Goal: Information Seeking & Learning: Check status

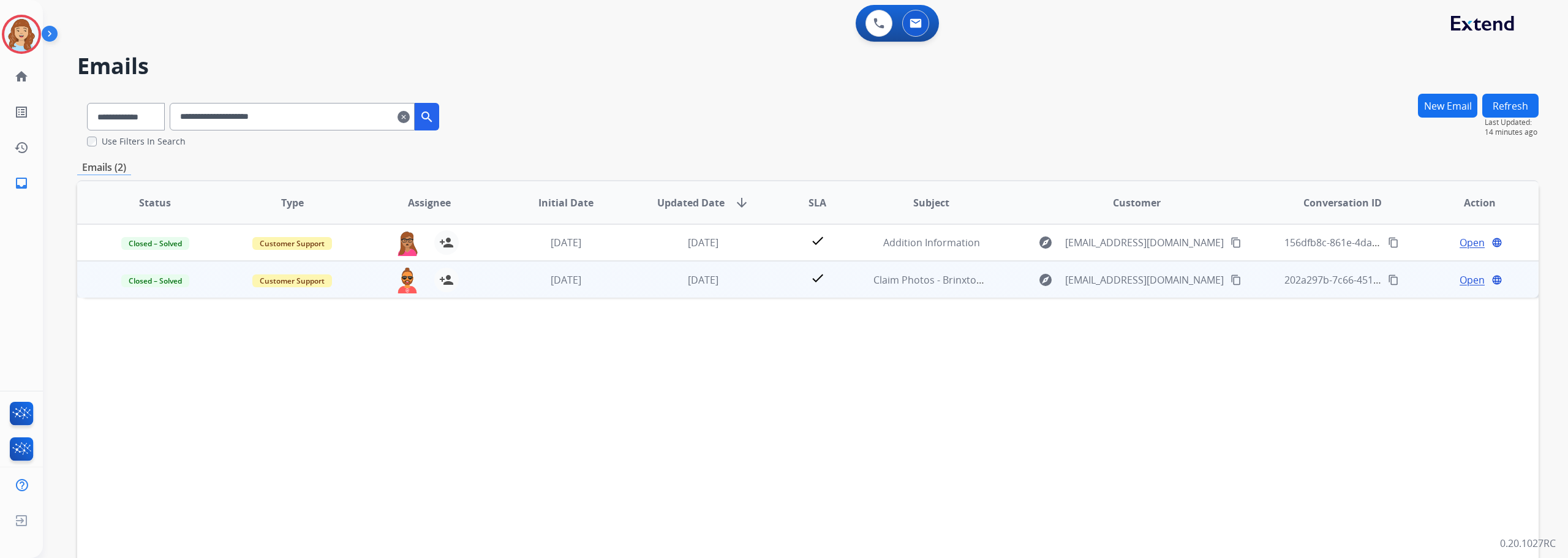
click at [1464, 281] on span "Open" at bounding box center [1472, 279] width 25 height 15
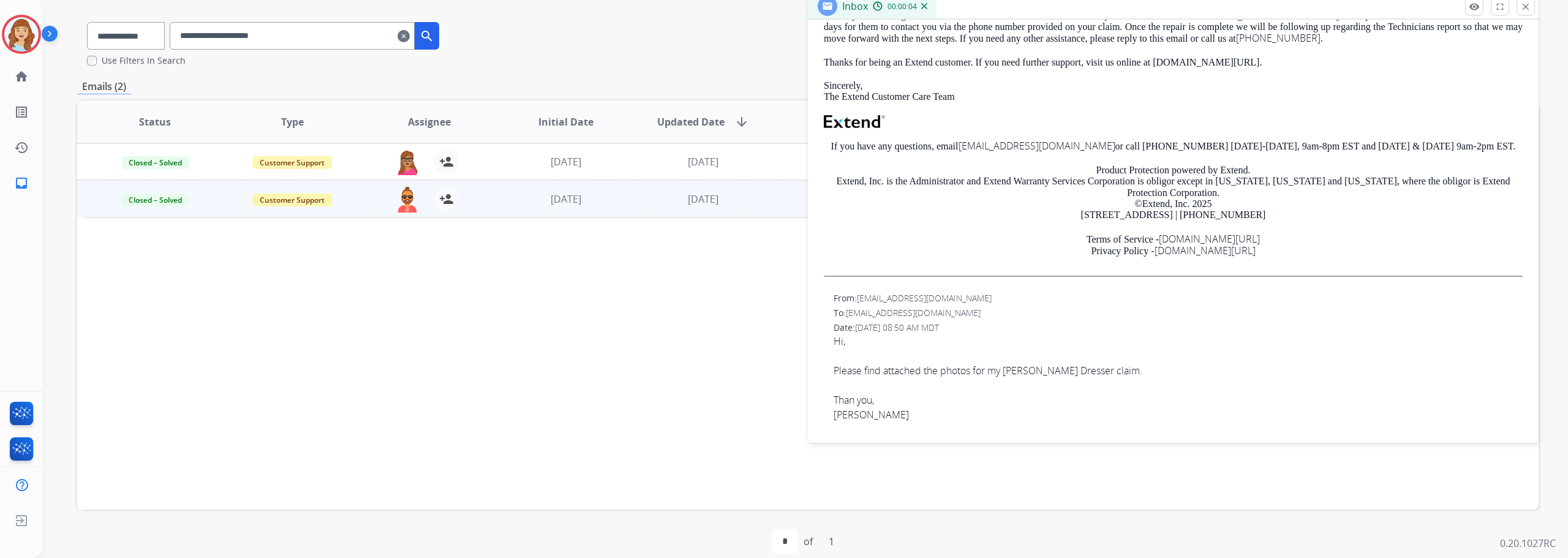
scroll to position [96, 0]
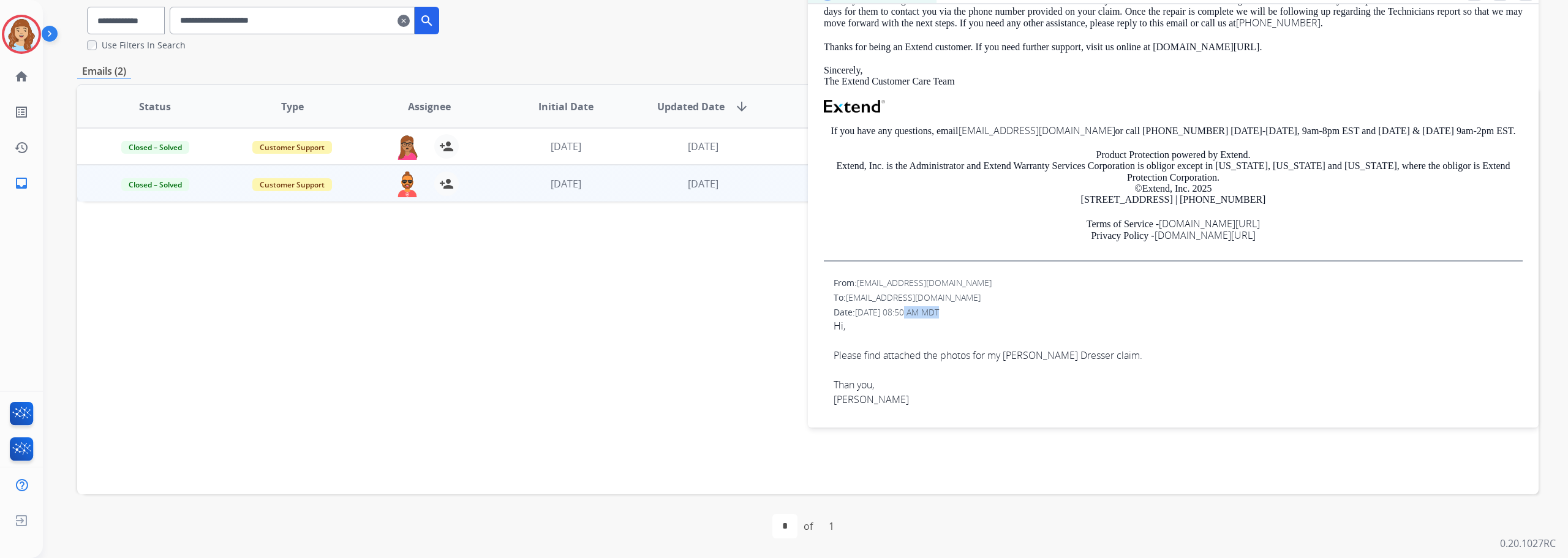
drag, startPoint x: 907, startPoint y: 313, endPoint x: 932, endPoint y: 313, distance: 25.0
click at [932, 313] on span "[DATE] 08:50 AM MDT" at bounding box center [897, 312] width 84 height 11
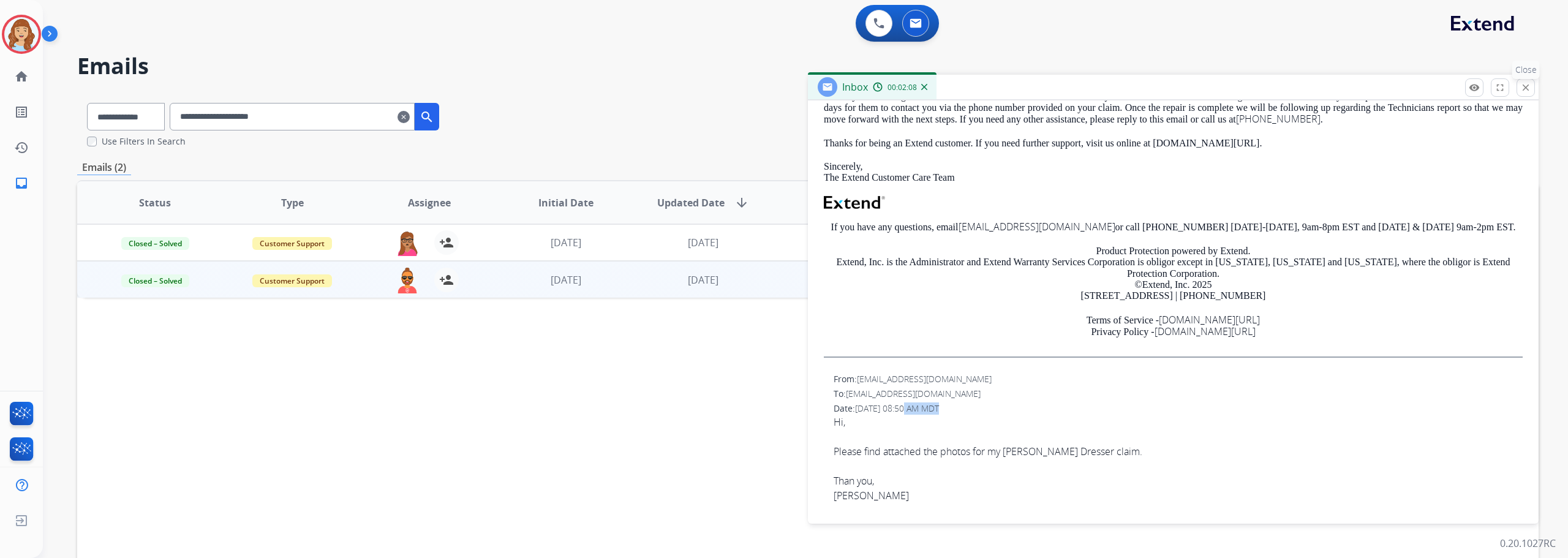
click at [1528, 85] on mat-icon "close" at bounding box center [1525, 87] width 11 height 11
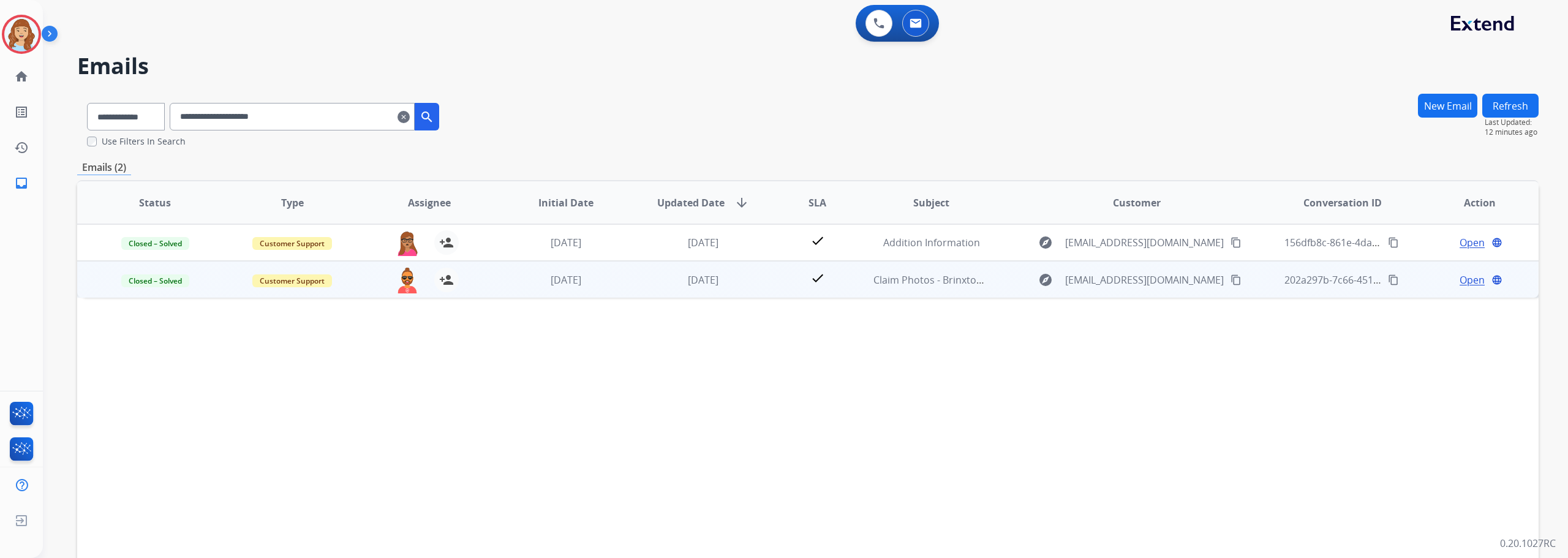
click at [1460, 282] on span "Open" at bounding box center [1472, 279] width 25 height 15
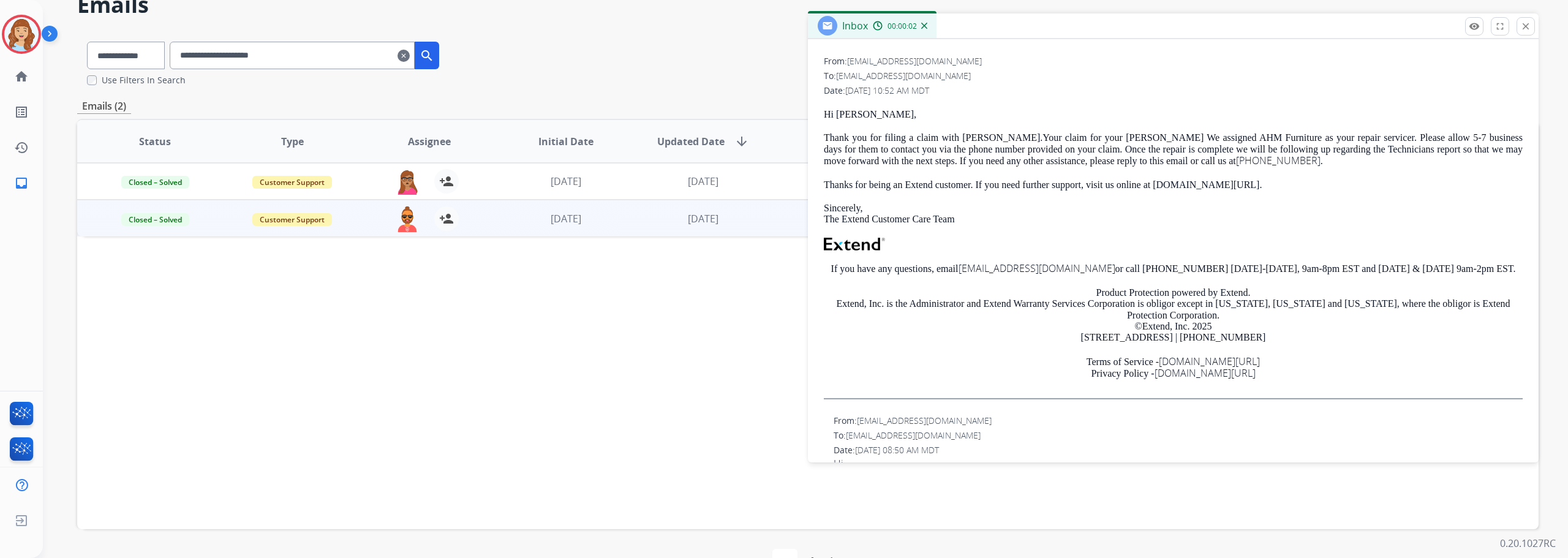
scroll to position [89, 0]
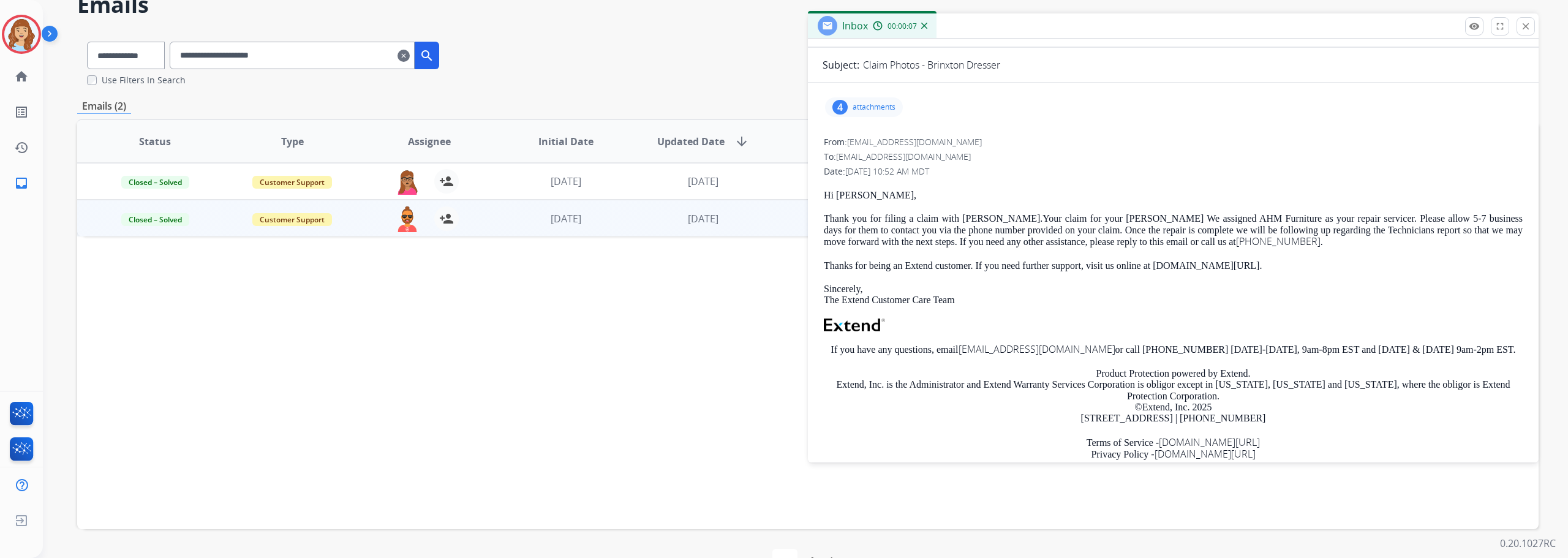
click at [730, 338] on div "Status Type Assignee Initial Date Updated Date arrow_downward SLA Subject Custo…" at bounding box center [808, 324] width 1462 height 410
click at [1523, 25] on mat-icon "close" at bounding box center [1525, 26] width 11 height 11
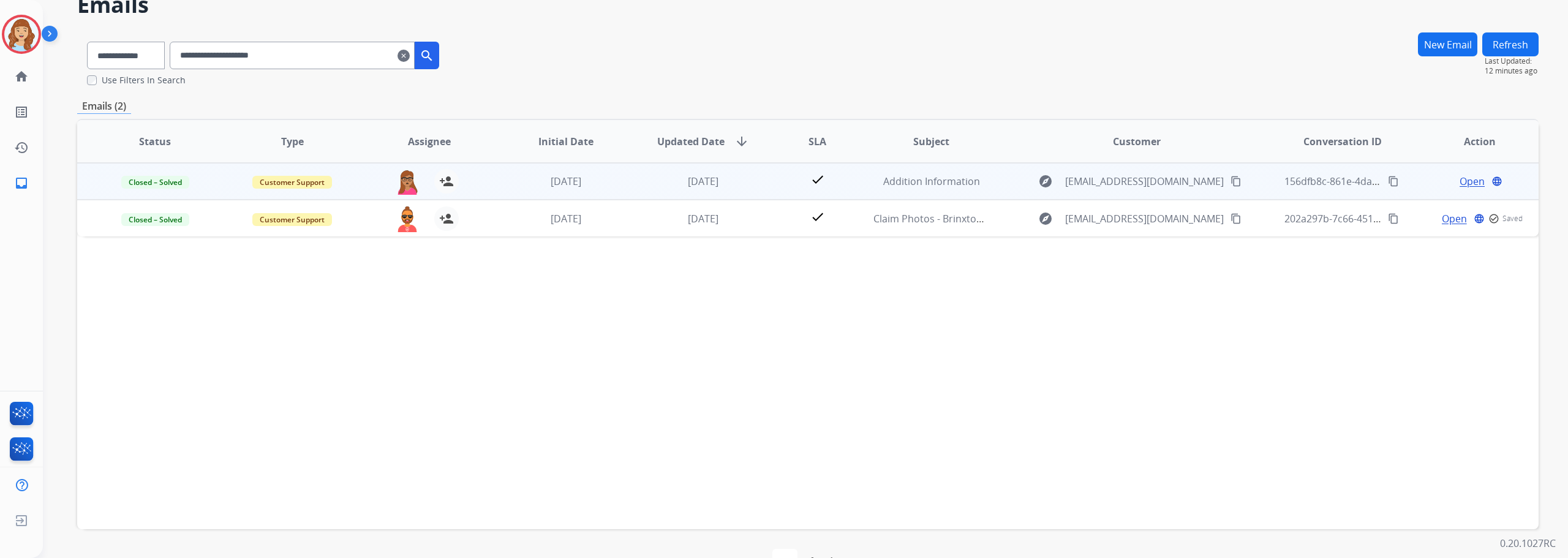
click at [1460, 179] on span "Open" at bounding box center [1472, 181] width 25 height 15
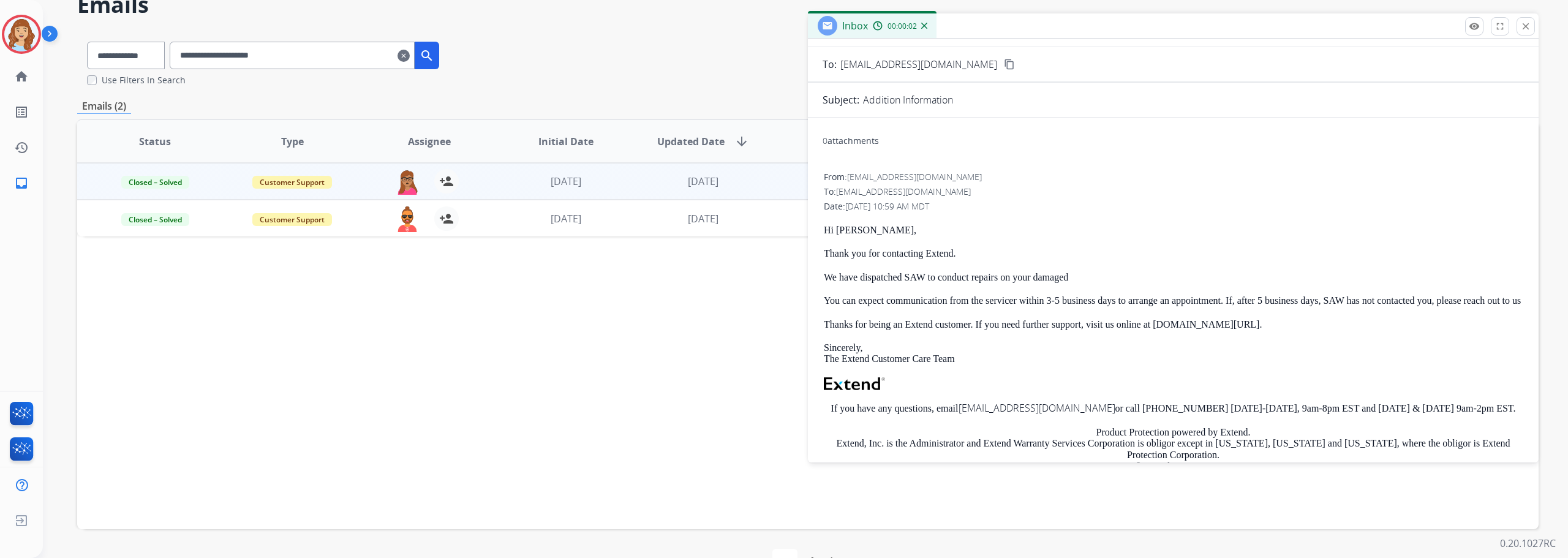
scroll to position [61, 0]
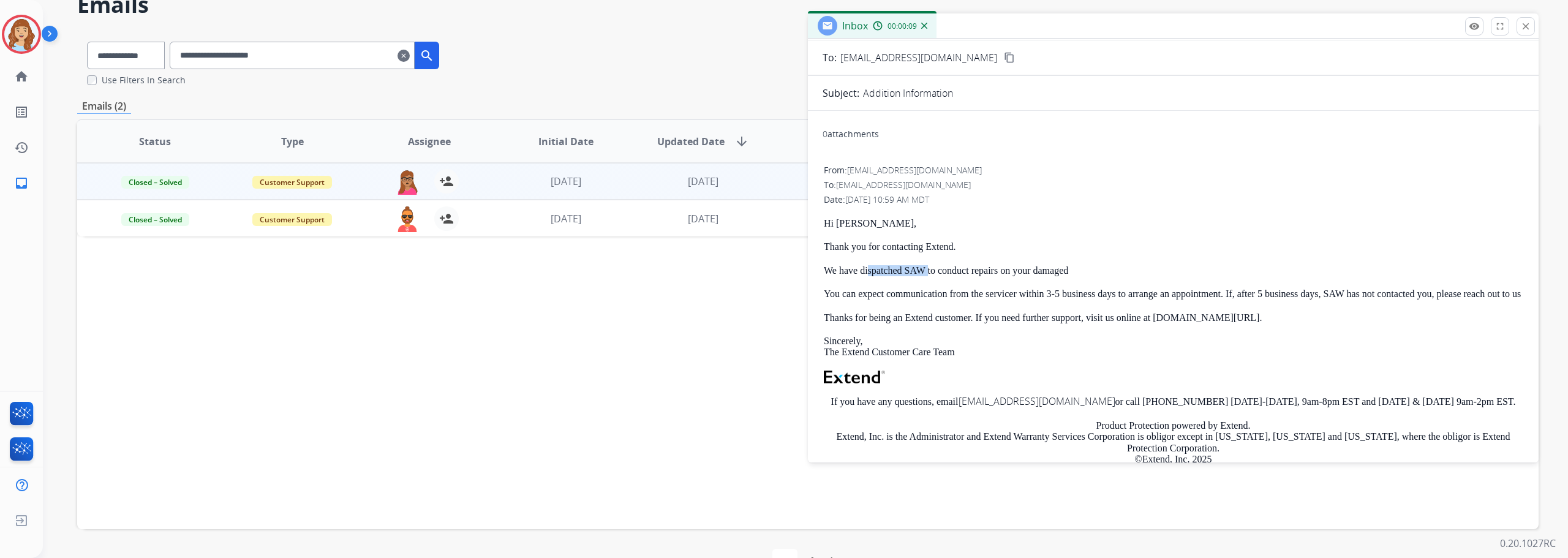
drag, startPoint x: 872, startPoint y: 269, endPoint x: 943, endPoint y: 269, distance: 71.0
click at [943, 269] on p "We have dispatched SAW to conduct repairs on your damaged" at bounding box center [1173, 270] width 699 height 11
click at [1522, 30] on mat-icon "close" at bounding box center [1525, 26] width 11 height 11
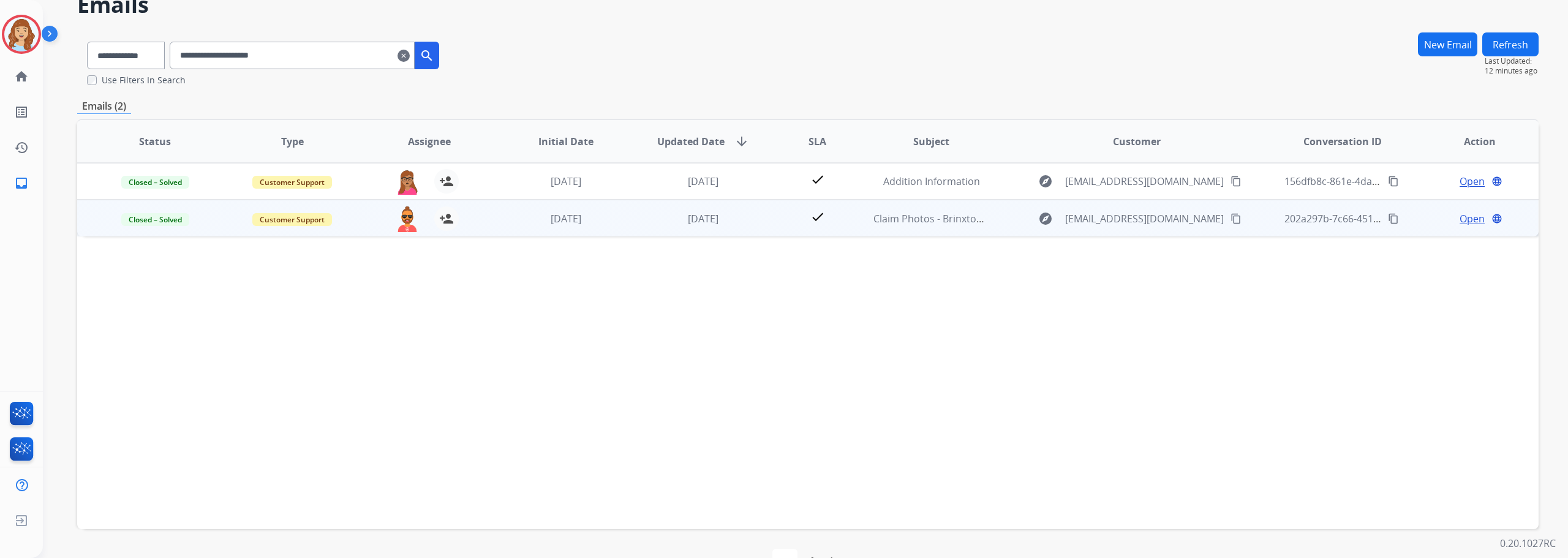
click at [1460, 220] on span "Open" at bounding box center [1472, 219] width 25 height 15
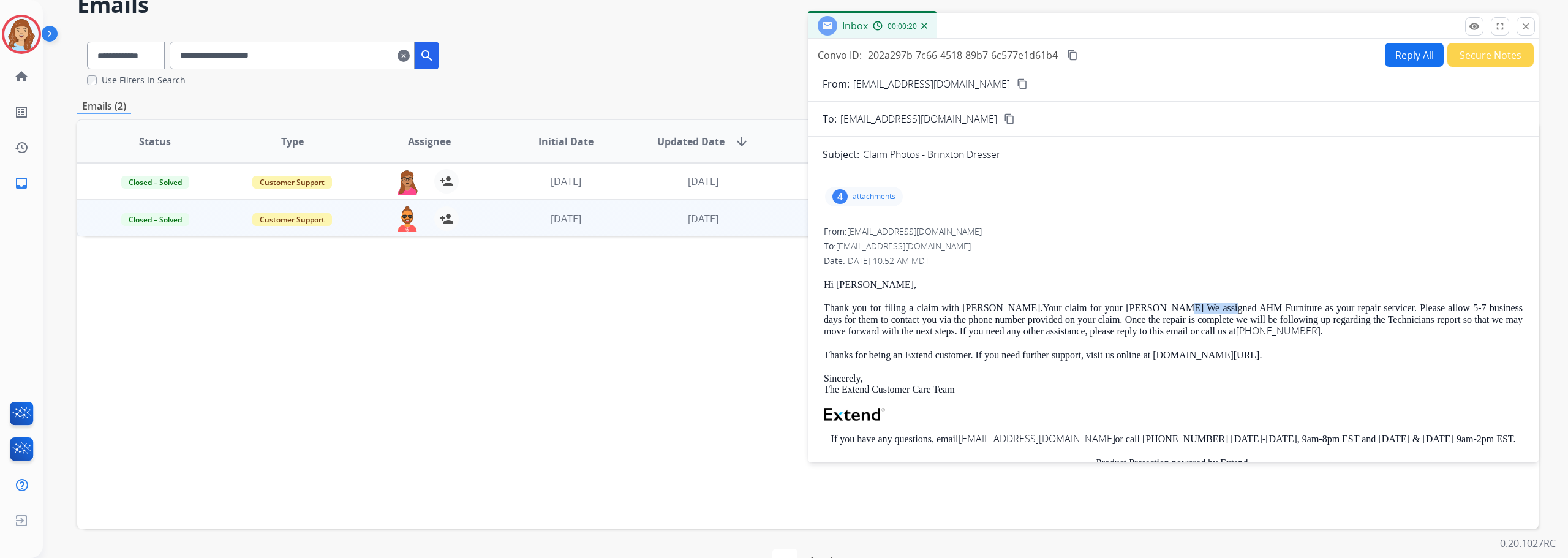
drag, startPoint x: 1177, startPoint y: 305, endPoint x: 1232, endPoint y: 305, distance: 55.0
click at [1232, 305] on p "Thank you for filing a claim with [PERSON_NAME].Your claim for your [PERSON_NAM…" at bounding box center [1173, 320] width 699 height 34
click at [1522, 24] on mat-icon "close" at bounding box center [1525, 26] width 11 height 11
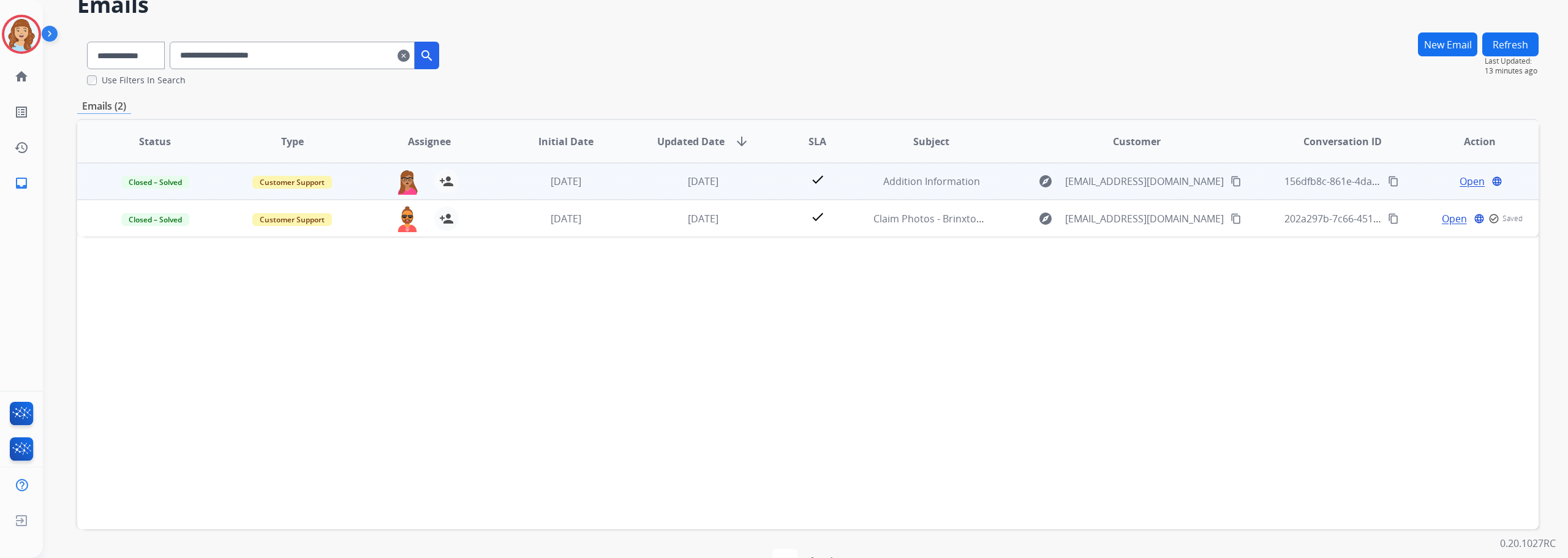
click at [1467, 184] on span "Open" at bounding box center [1472, 181] width 25 height 15
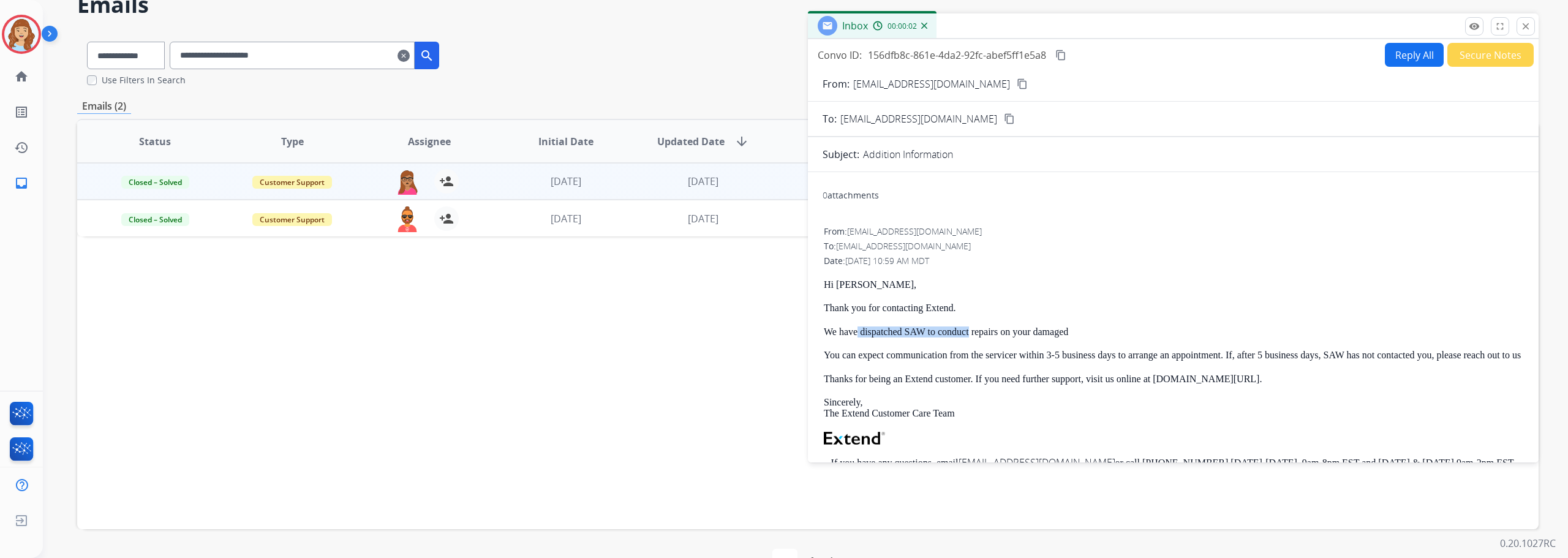
drag, startPoint x: 860, startPoint y: 333, endPoint x: 986, endPoint y: 333, distance: 126.0
click at [986, 333] on p "We have dispatched SAW to conduct repairs on your damaged" at bounding box center [1173, 331] width 699 height 11
click at [665, 374] on div "Status Type Assignee Initial Date Updated Date arrow_downward SLA Subject Custo…" at bounding box center [808, 324] width 1462 height 410
click at [746, 226] on td "[DATE]" at bounding box center [694, 218] width 137 height 37
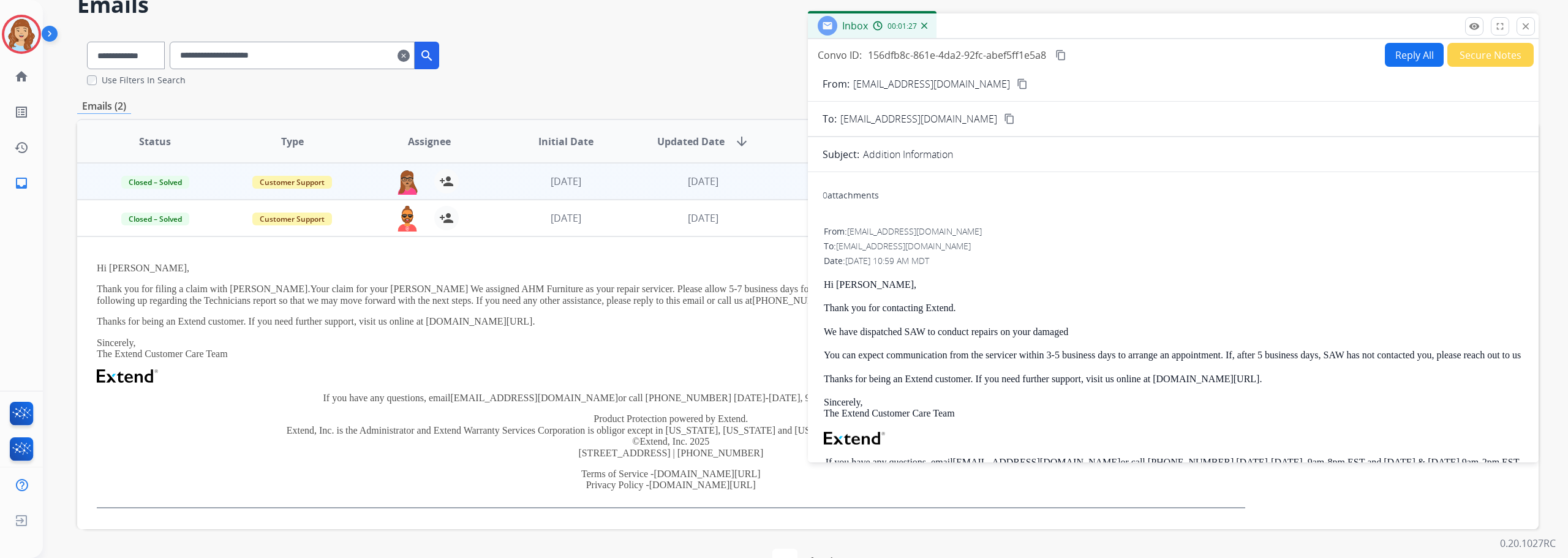
scroll to position [5, 0]
click at [1527, 25] on mat-icon "close" at bounding box center [1525, 26] width 11 height 11
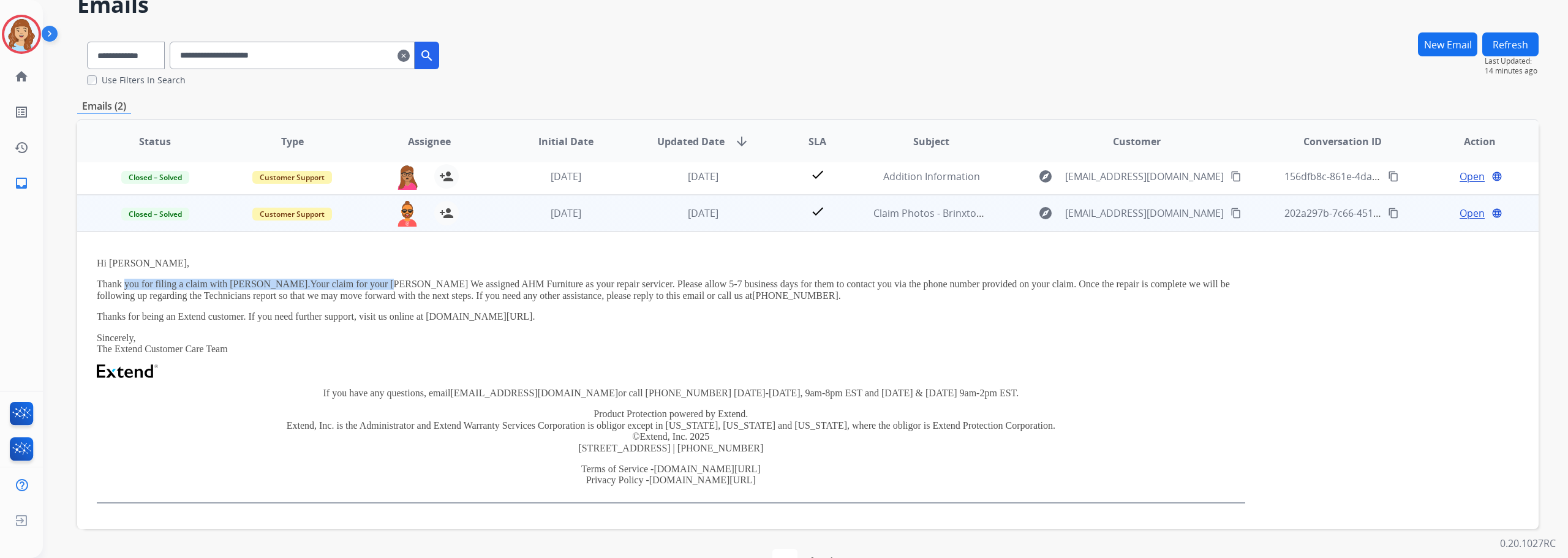
drag, startPoint x: 127, startPoint y: 290, endPoint x: 393, endPoint y: 290, distance: 266.0
click at [393, 290] on p "Thank you for filing a claim with [PERSON_NAME].Your claim for your [PERSON_NAM…" at bounding box center [671, 290] width 1149 height 23
click at [239, 287] on p "Thank you for filing a claim with [PERSON_NAME].Your claim for your [PERSON_NAM…" at bounding box center [671, 290] width 1149 height 23
drag, startPoint x: 276, startPoint y: 284, endPoint x: 284, endPoint y: 284, distance: 8.0
click at [284, 284] on p "Thank you for filing a claim with [PERSON_NAME].Your claim for your [PERSON_NAM…" at bounding box center [671, 290] width 1149 height 23
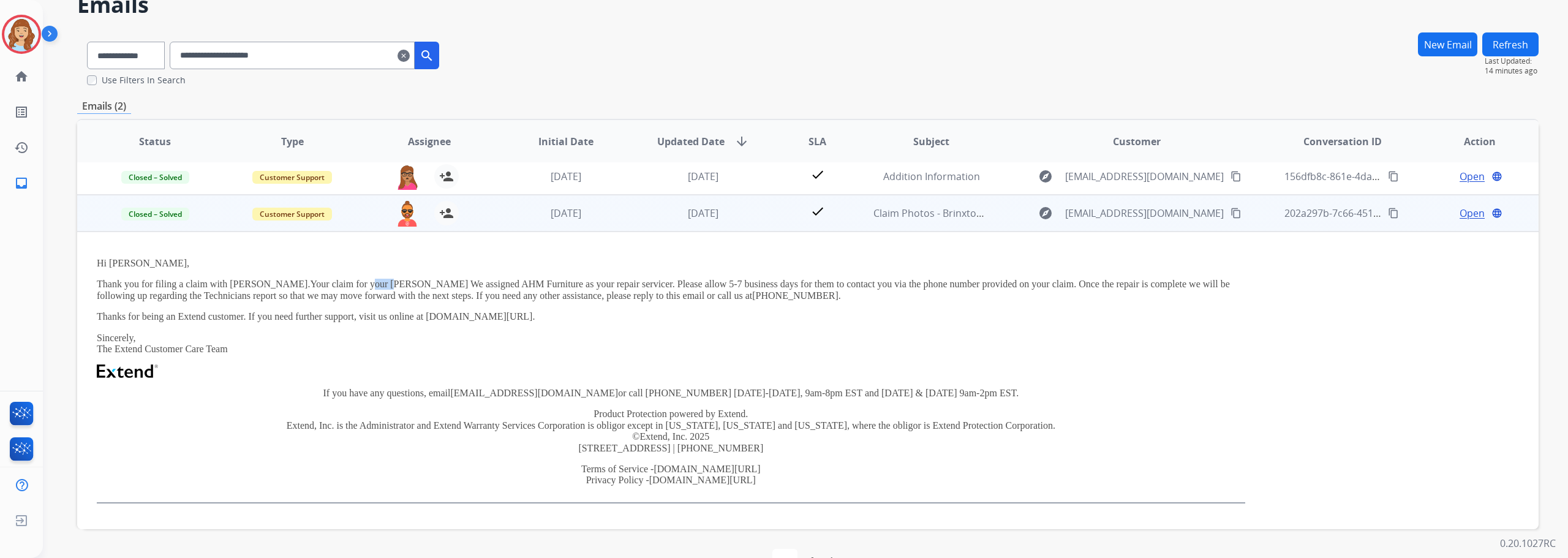
drag, startPoint x: 374, startPoint y: 286, endPoint x: 395, endPoint y: 286, distance: 21.0
click at [395, 286] on p "Thank you for filing a claim with [PERSON_NAME].Your claim for your [PERSON_NAM…" at bounding box center [671, 290] width 1149 height 23
drag, startPoint x: 424, startPoint y: 287, endPoint x: 523, endPoint y: 286, distance: 99.0
click at [523, 286] on p "Thank you for filing a claim with [PERSON_NAME].Your claim for your [PERSON_NAM…" at bounding box center [671, 290] width 1149 height 23
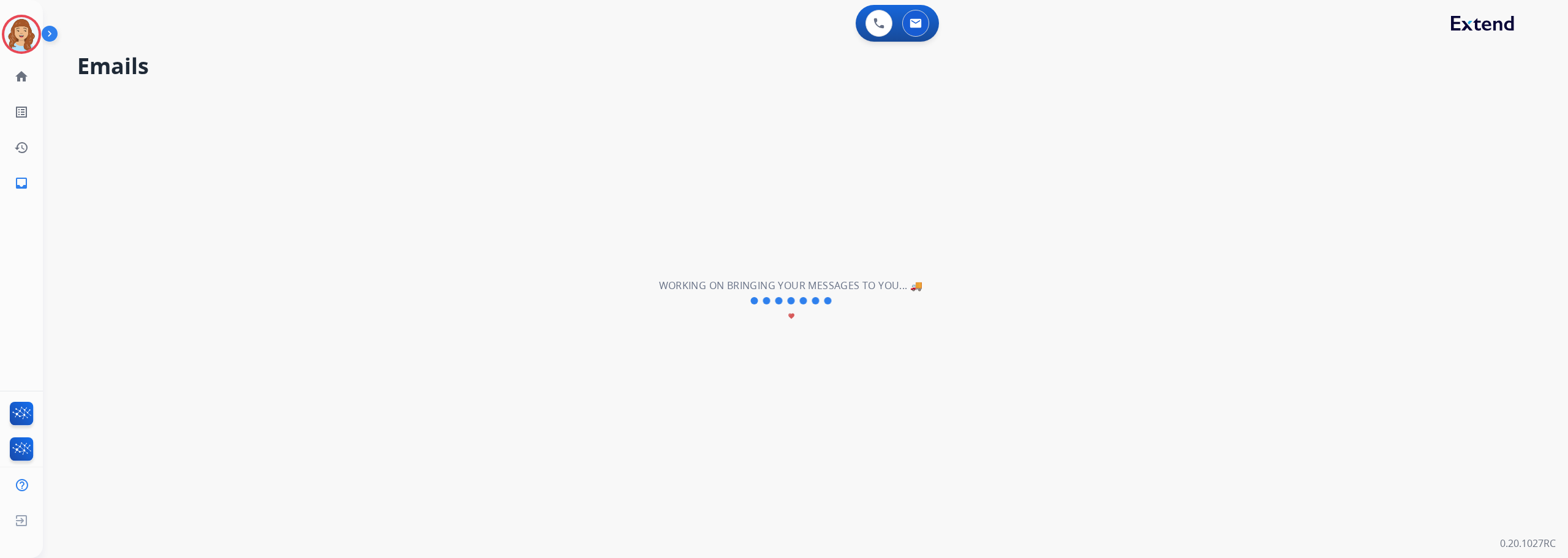
scroll to position [0, 0]
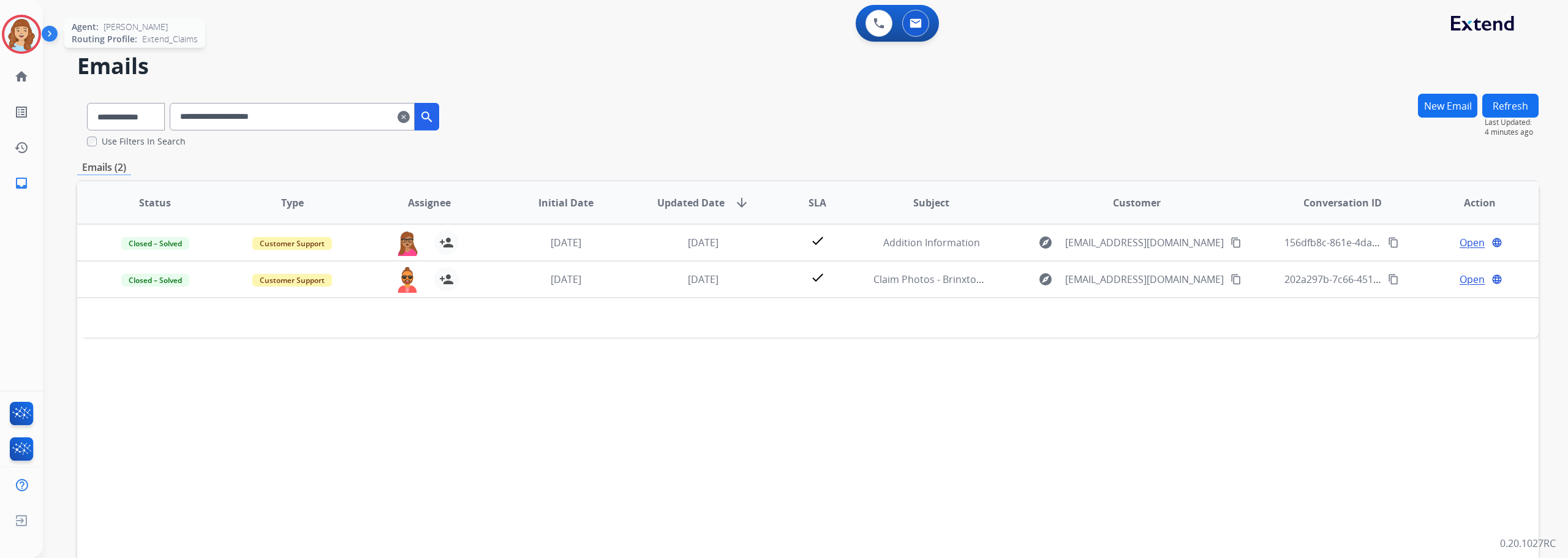
click at [35, 39] on img at bounding box center [22, 34] width 34 height 34
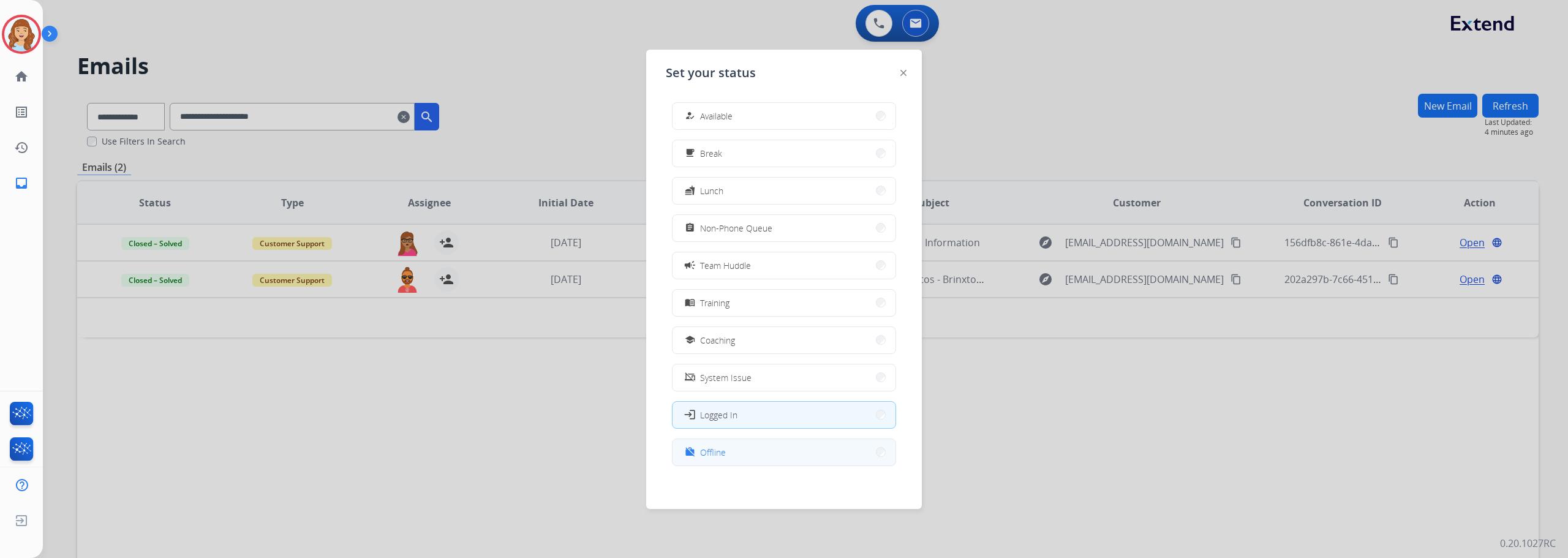
click at [710, 453] on span "Offline" at bounding box center [713, 452] width 26 height 13
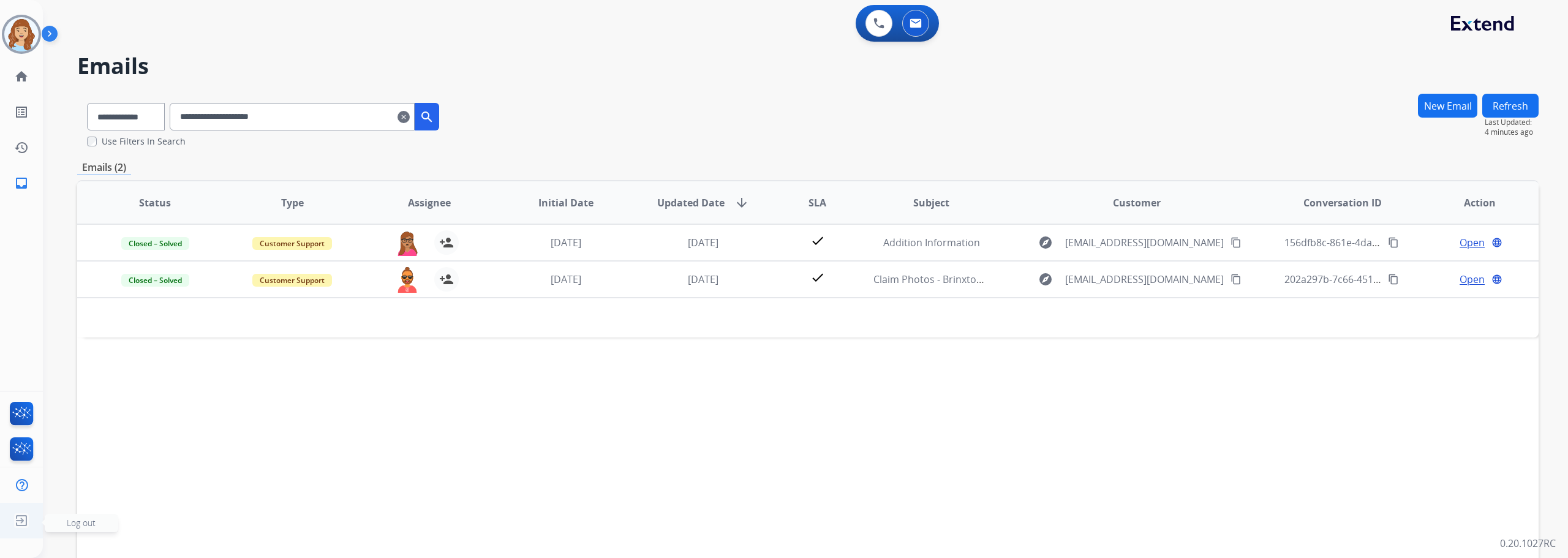
click at [25, 517] on img at bounding box center [21, 520] width 22 height 23
